Goal: Use online tool/utility

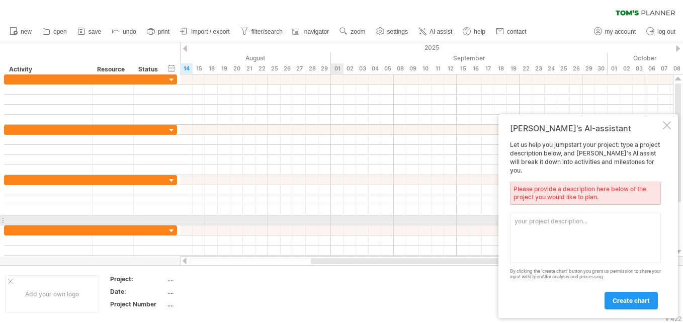
paste textarea "Enhancement Start End Duration (Months) Color Code Azure Integration Nov '[DATE…"
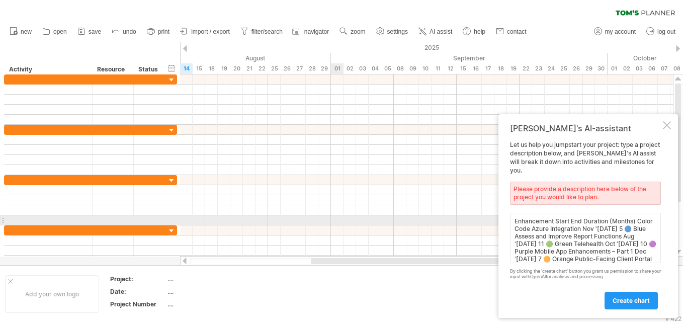
scroll to position [58, 0]
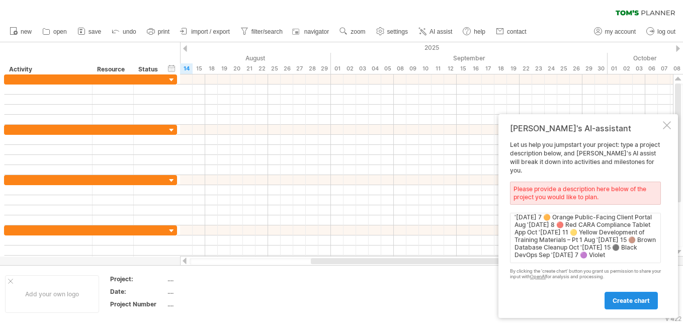
type textarea "Enhancement Start End Duration (Months) Color Code Azure Integration Nov '[DATE…"
click at [635, 299] on span "create chart" at bounding box center [630, 301] width 37 height 8
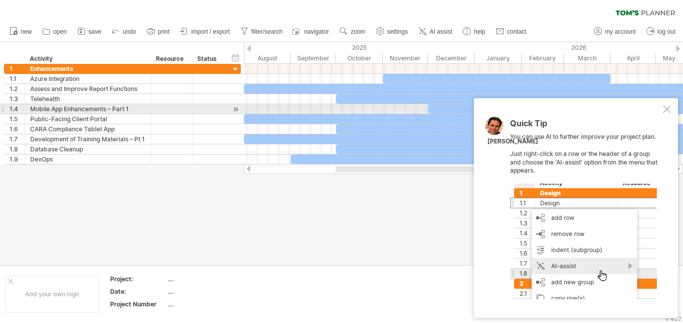
click at [666, 110] on div at bounding box center [667, 109] width 8 height 8
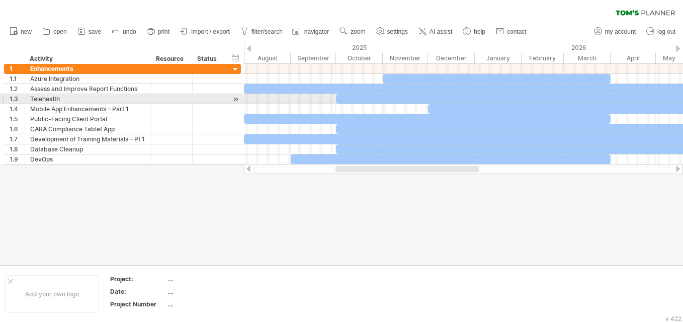
click at [431, 100] on div at bounding box center [565, 99] width 459 height 10
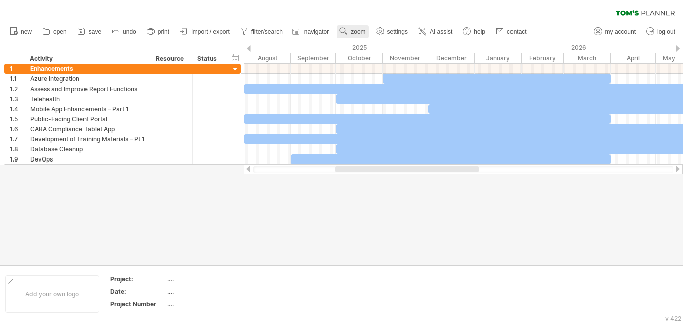
click at [344, 28] on circle at bounding box center [342, 30] width 7 height 7
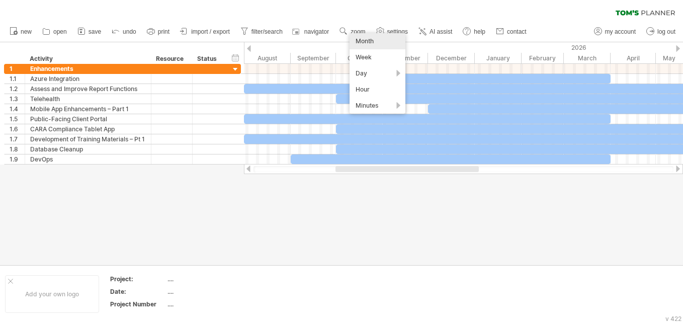
click at [369, 41] on div "Month" at bounding box center [377, 41] width 56 height 16
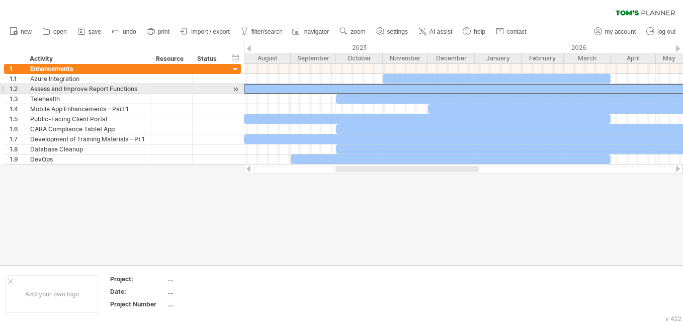
click at [439, 91] on div at bounding box center [496, 89] width 504 height 10
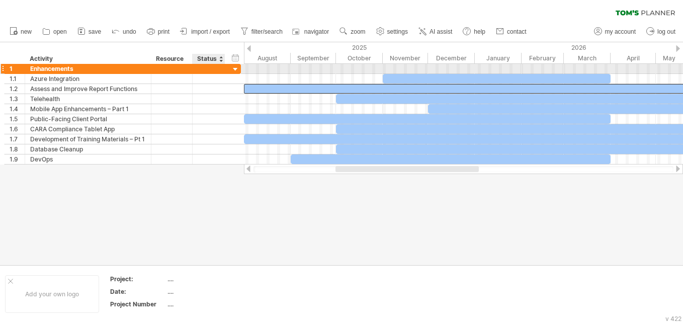
click at [236, 67] on div at bounding box center [236, 70] width 10 height 10
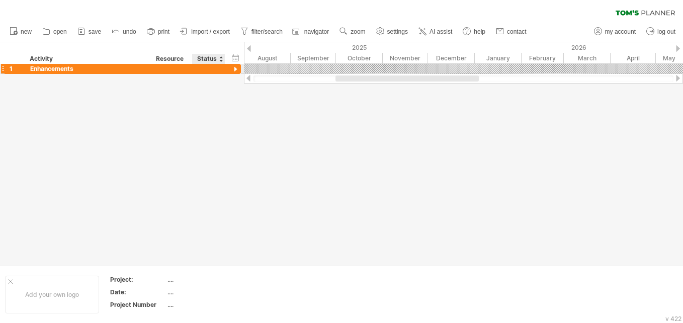
click at [236, 67] on div at bounding box center [236, 70] width 10 height 10
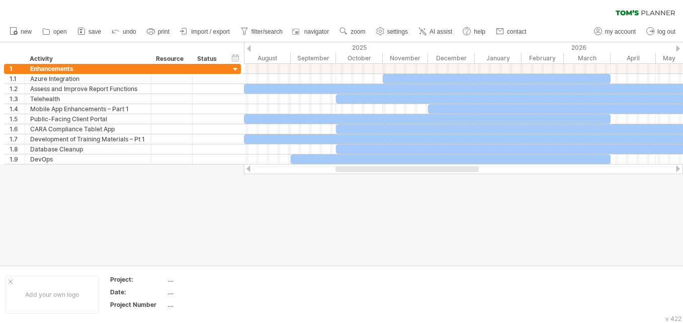
click at [637, 11] on icon at bounding box center [626, 12] width 23 height 5
